Goal: Navigation & Orientation: Go to known website

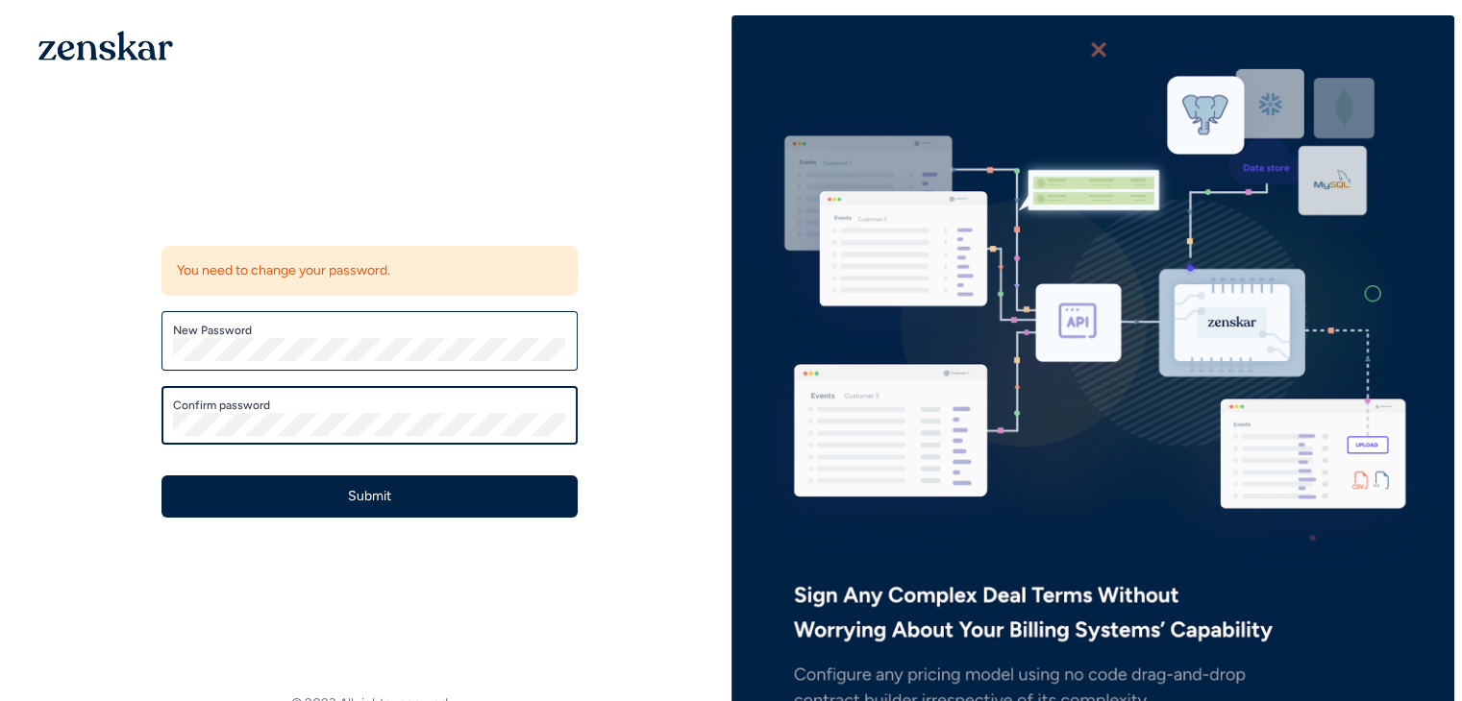
click at [161, 476] on button "Submit" at bounding box center [369, 497] width 416 height 42
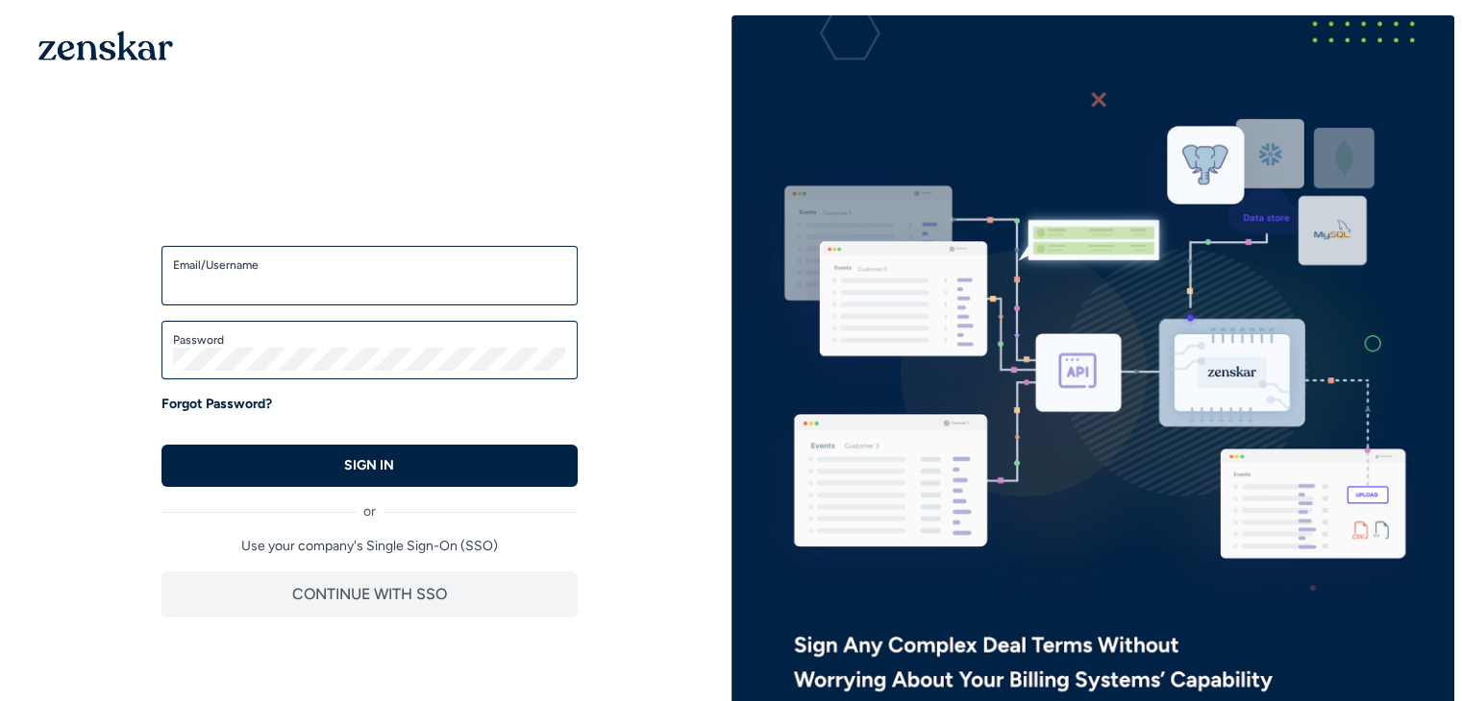
click at [351, 290] on input "Email/Username" at bounding box center [369, 284] width 393 height 23
type input "**********"
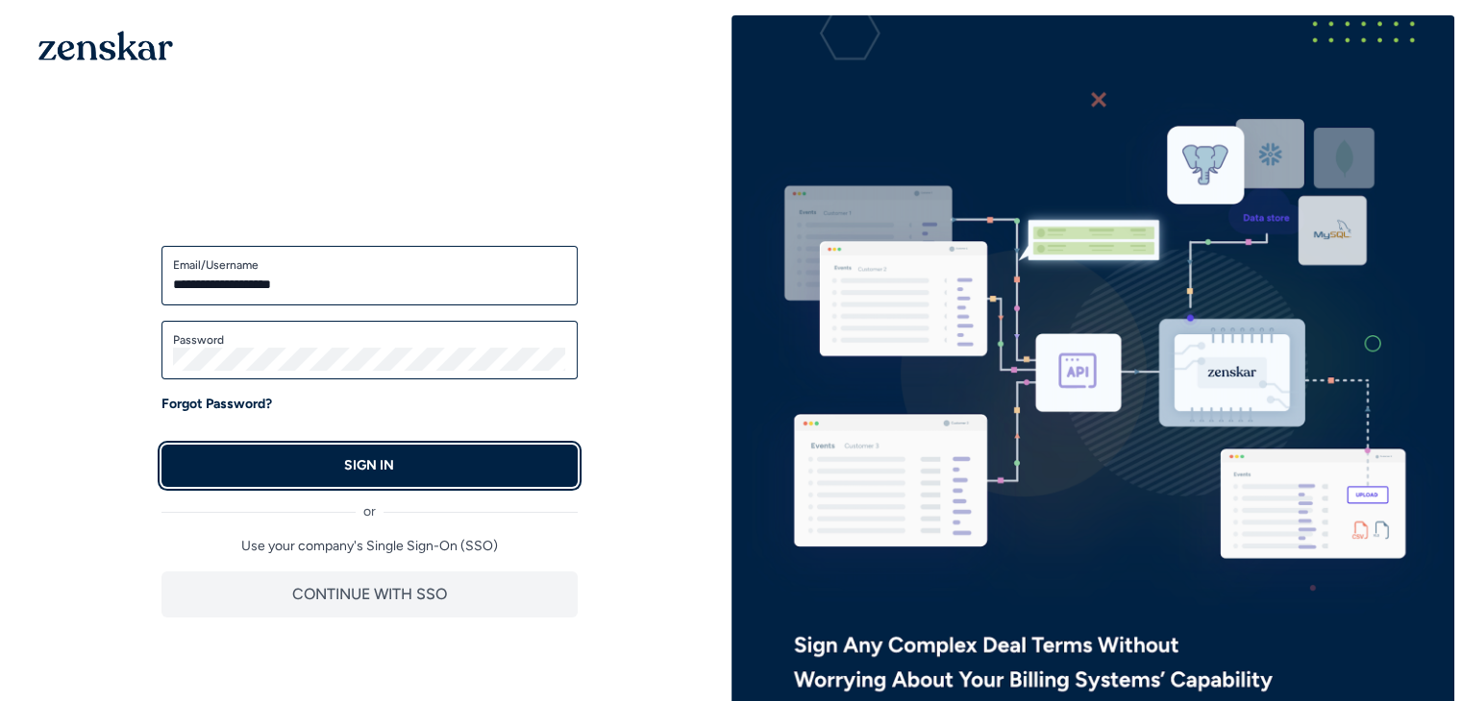
click at [401, 470] on button "SIGN IN" at bounding box center [369, 466] width 416 height 42
